Goal: Find contact information: Find contact information

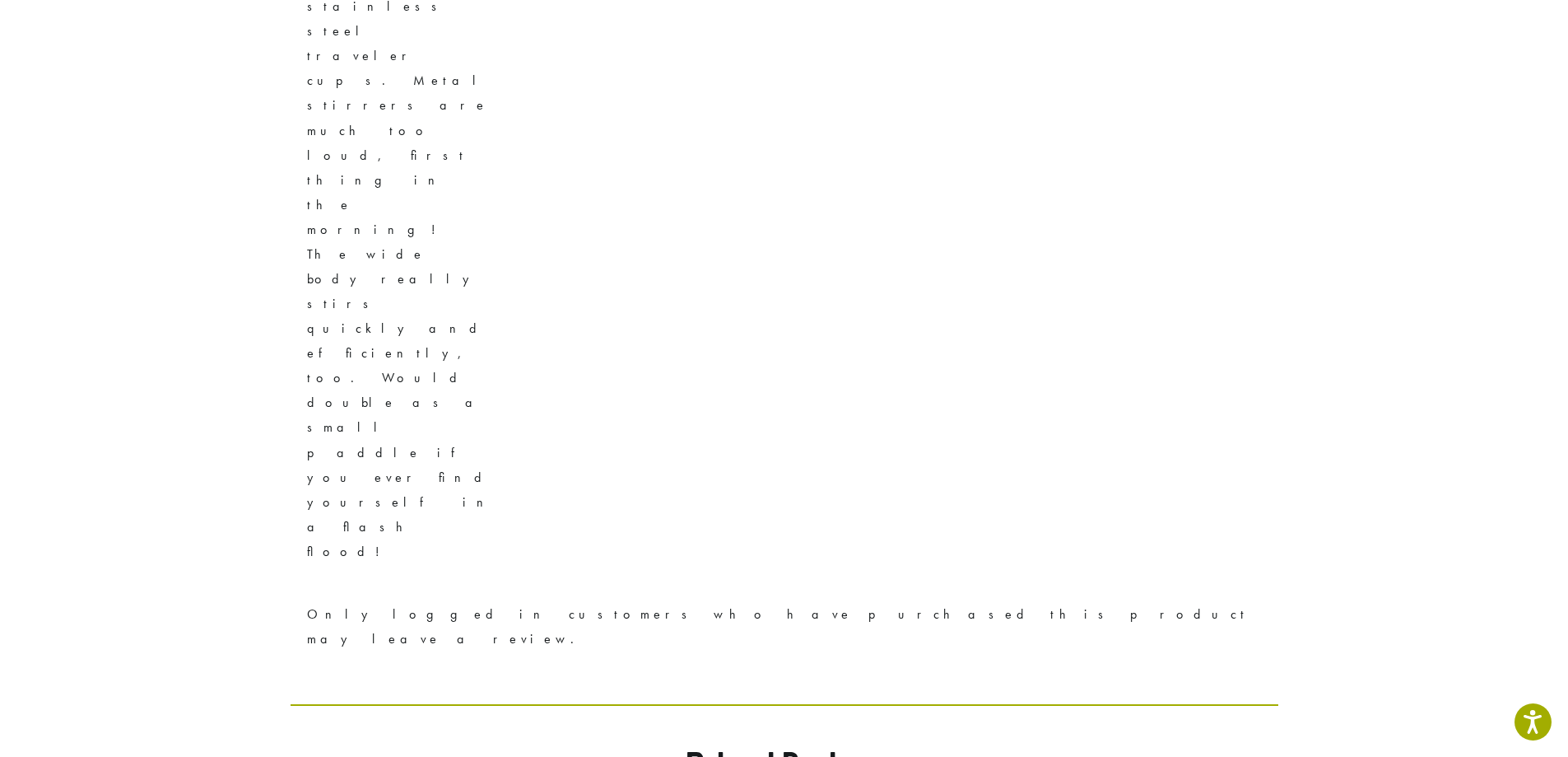
scroll to position [1058, 0]
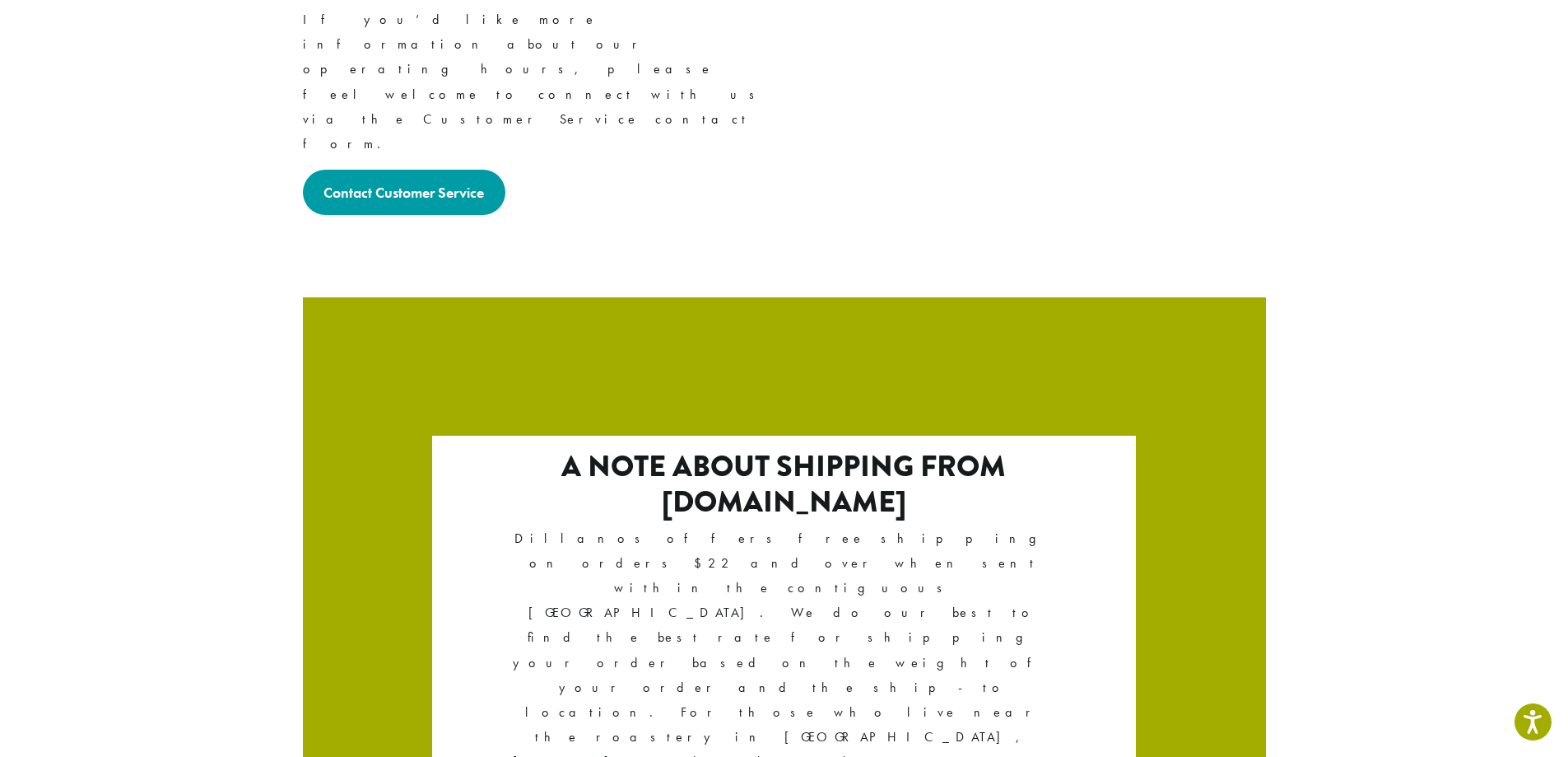
scroll to position [2694, 0]
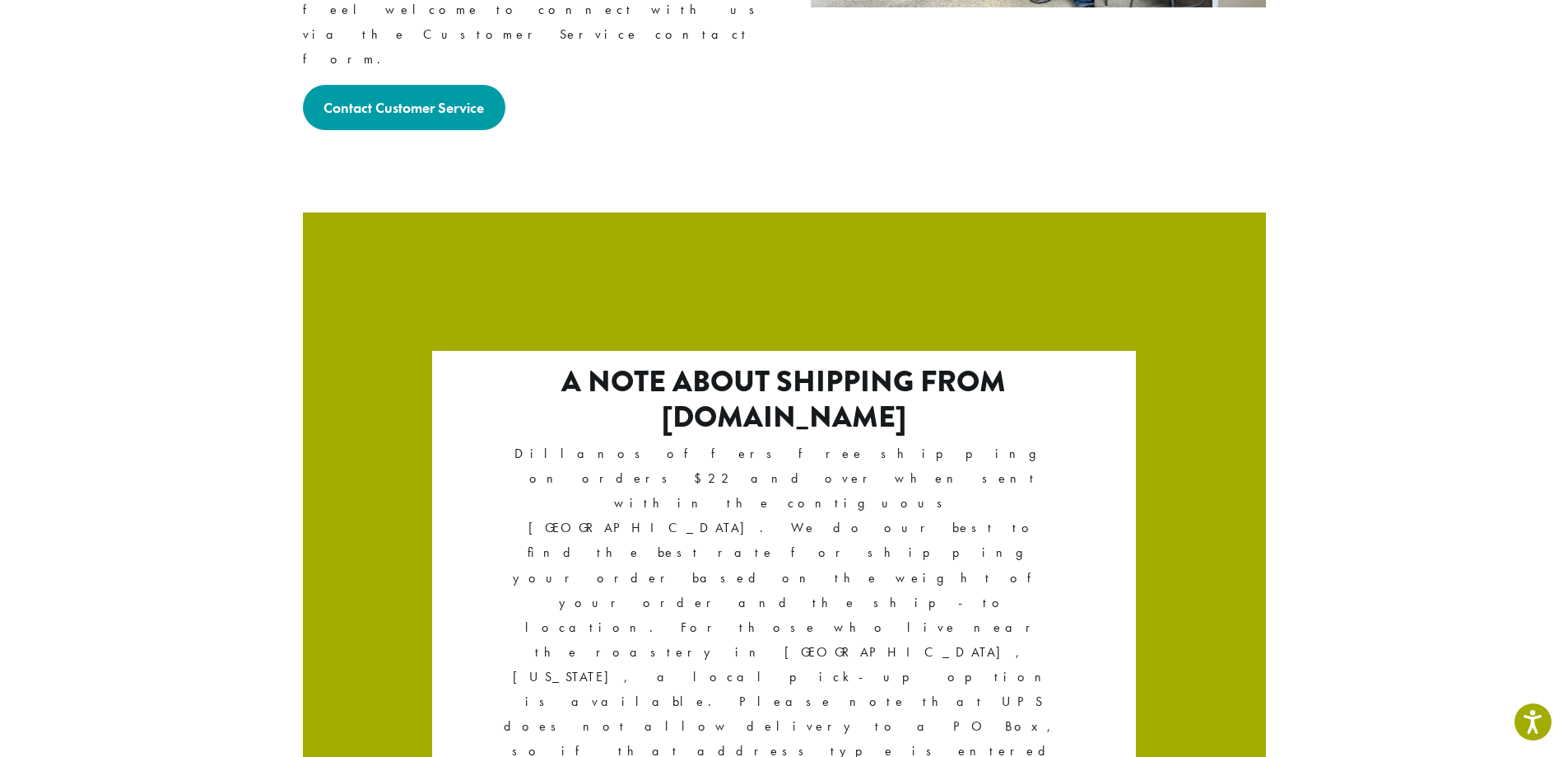
drag, startPoint x: 577, startPoint y: 636, endPoint x: 1338, endPoint y: 732, distance: 767.0
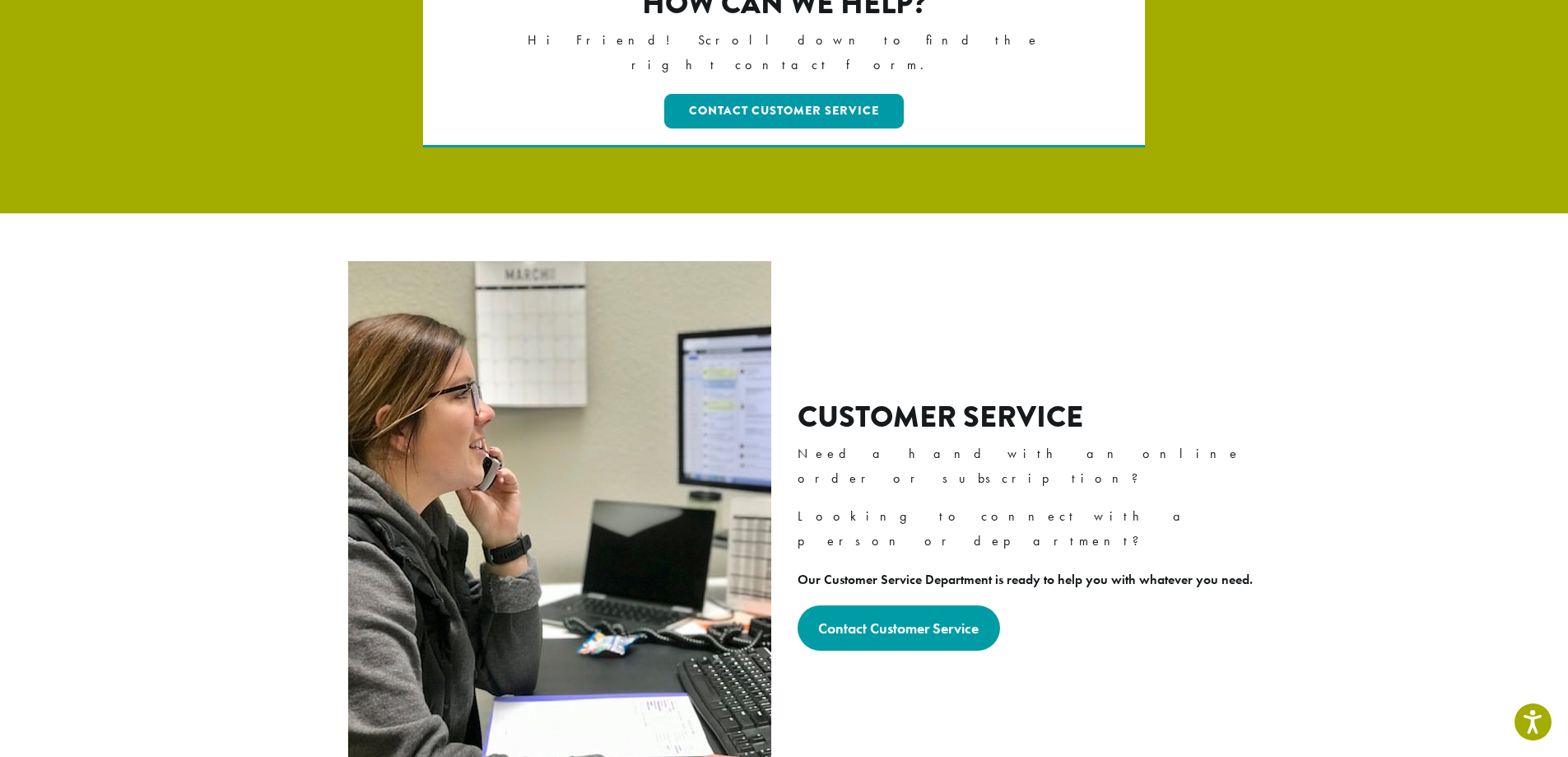
scroll to position [0, 0]
